Goal: Task Accomplishment & Management: Use online tool/utility

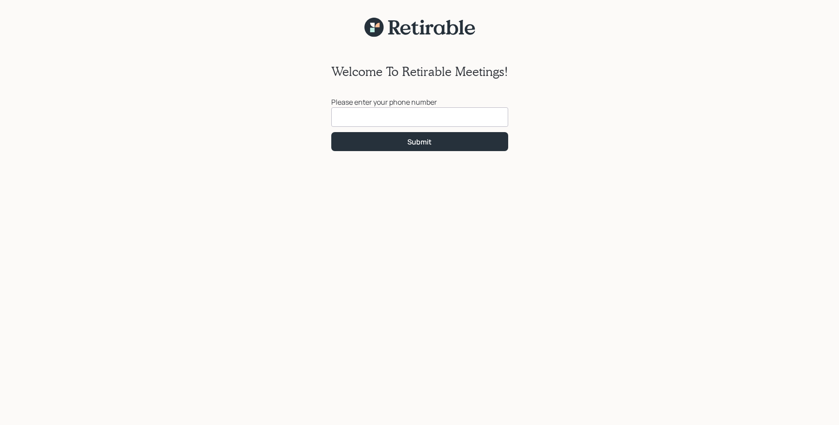
click at [347, 121] on input at bounding box center [419, 116] width 177 height 19
type input "[PHONE_NUMBER]"
click at [546, 159] on div "Welcome To Retirable Meetings! Please enter your phone number [PHONE_NUMBER] Su…" at bounding box center [419, 237] width 839 height 399
click at [423, 141] on div "Submit" at bounding box center [419, 142] width 24 height 10
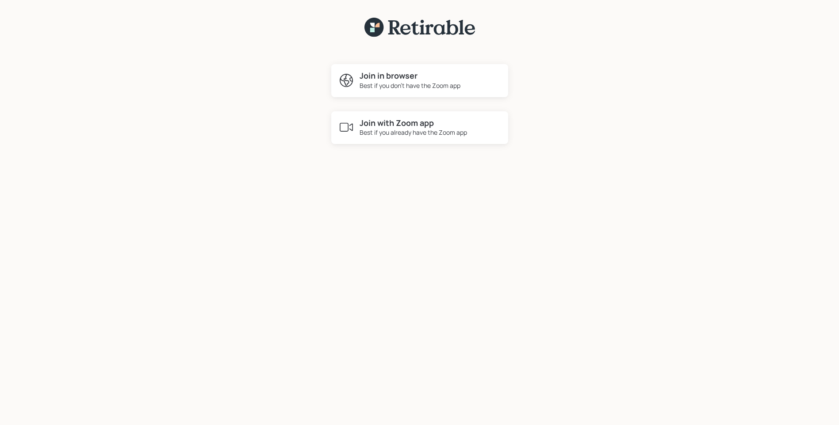
click at [410, 129] on div "Best if you already have the Zoom app" at bounding box center [412, 132] width 107 height 9
